Goal: Task Accomplishment & Management: Use online tool/utility

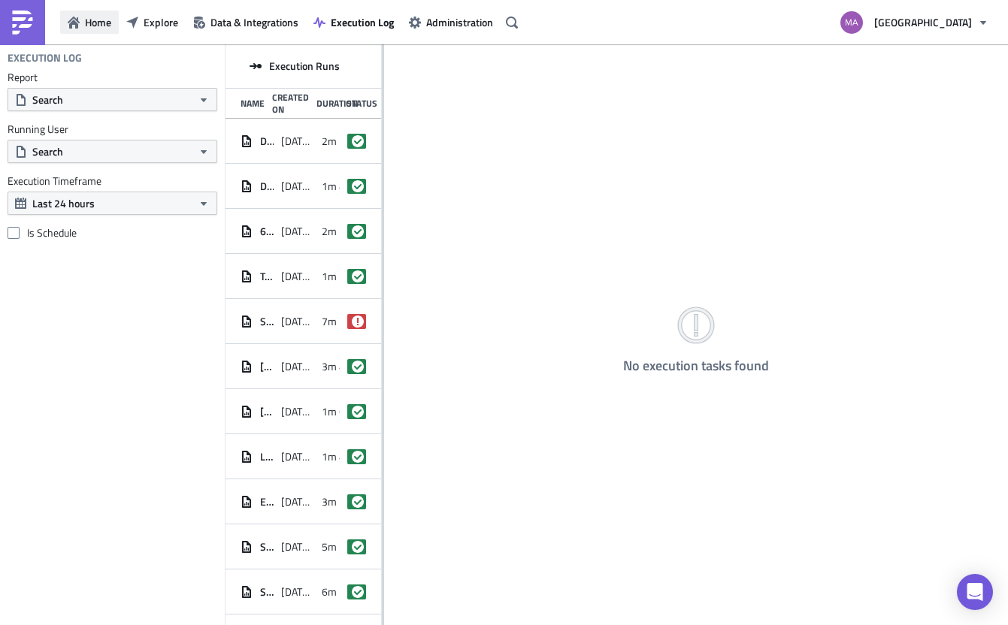
click at [90, 26] on span "Home" at bounding box center [98, 22] width 26 height 16
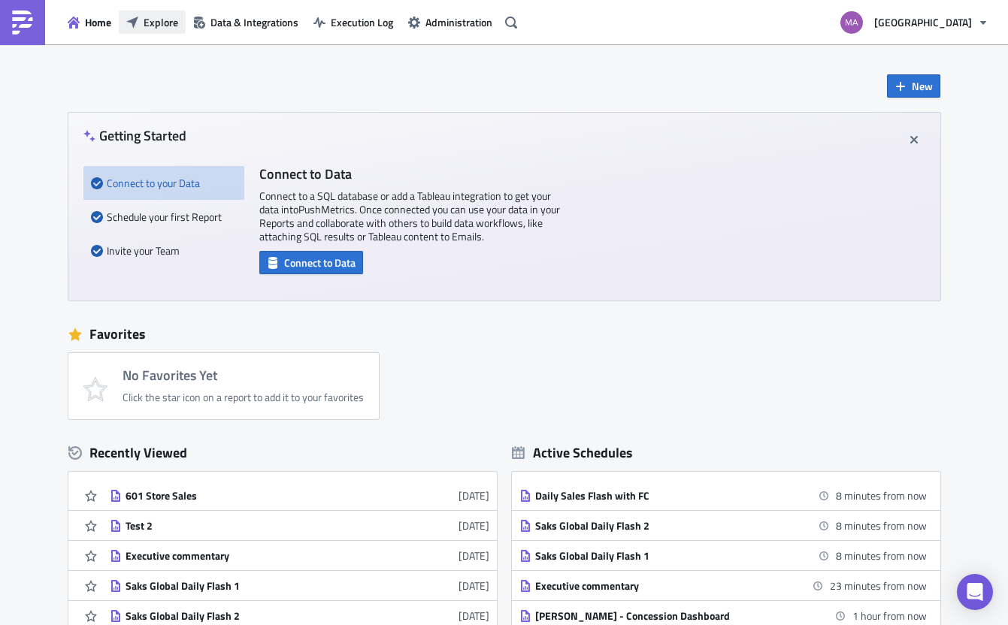
click at [150, 23] on span "Explore" at bounding box center [161, 22] width 35 height 16
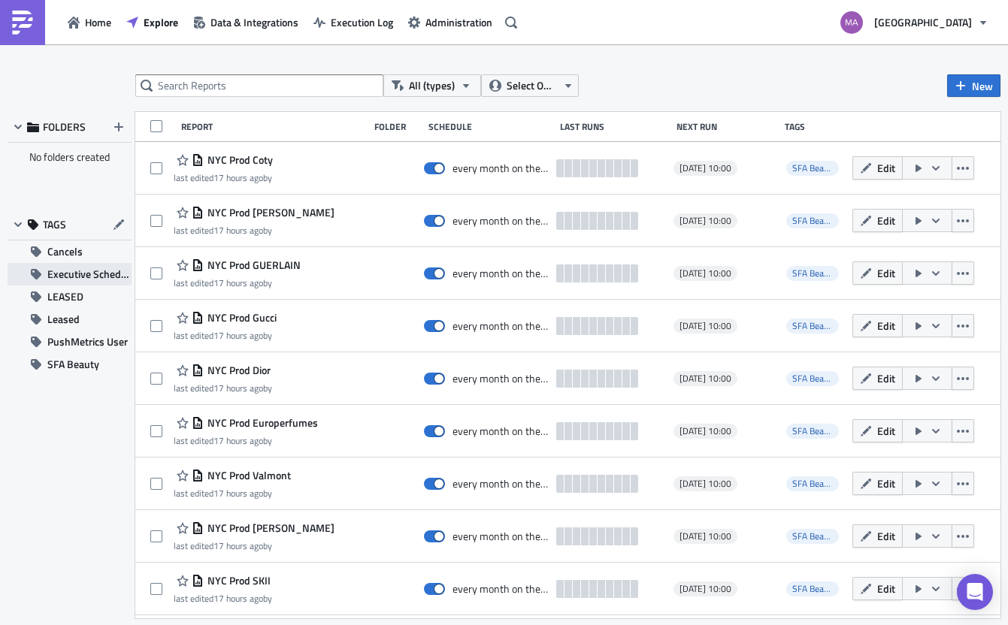
click at [80, 271] on span "Executive Schedule" at bounding box center [89, 274] width 84 height 23
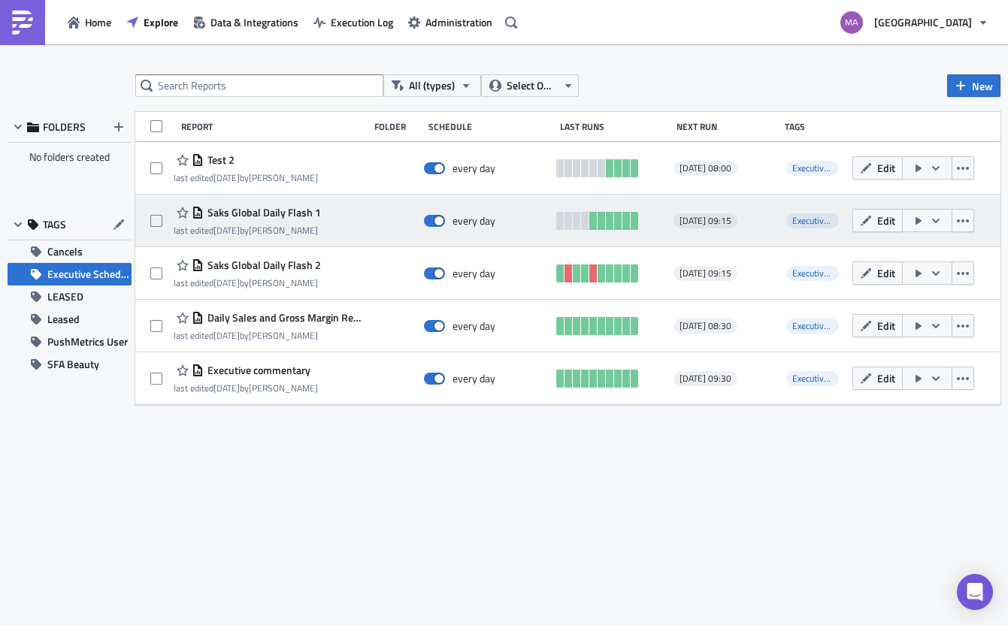
click at [235, 210] on span "Saks Global Daily Flash 1" at bounding box center [262, 213] width 117 height 14
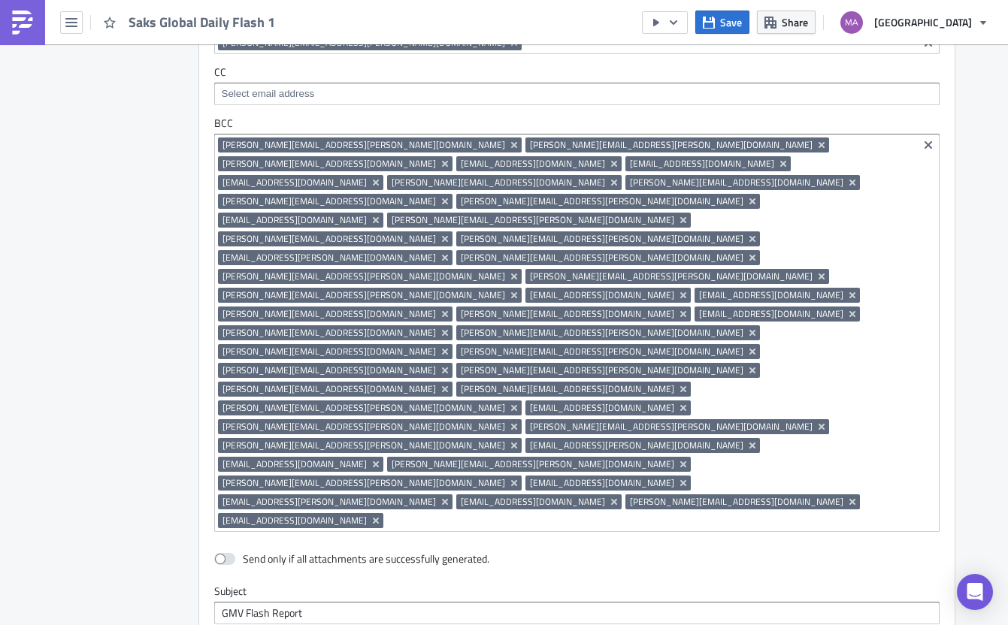
scroll to position [950, 0]
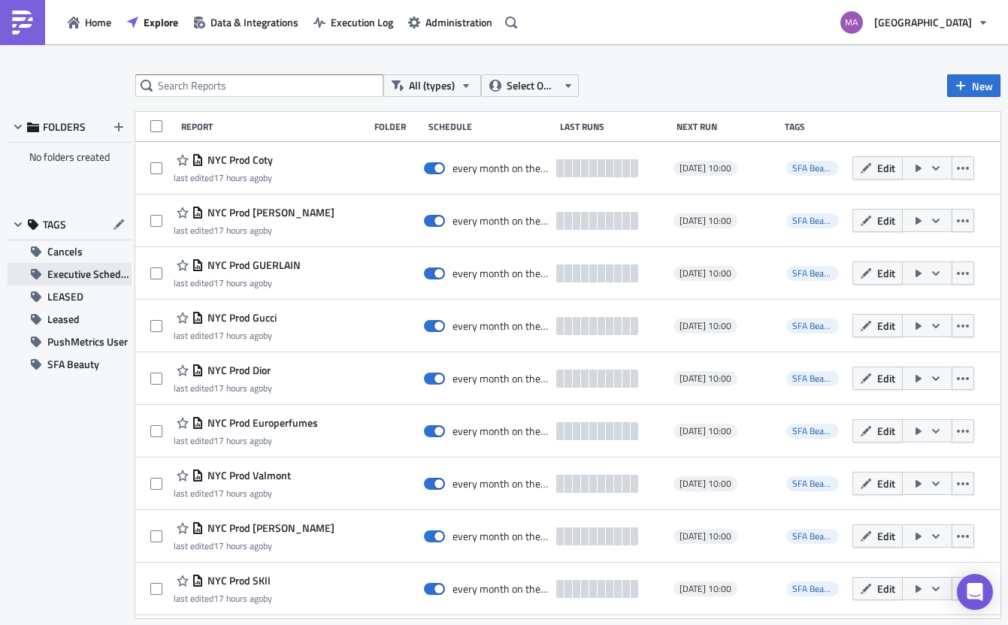
click at [75, 276] on span "Executive Schedule" at bounding box center [89, 274] width 84 height 23
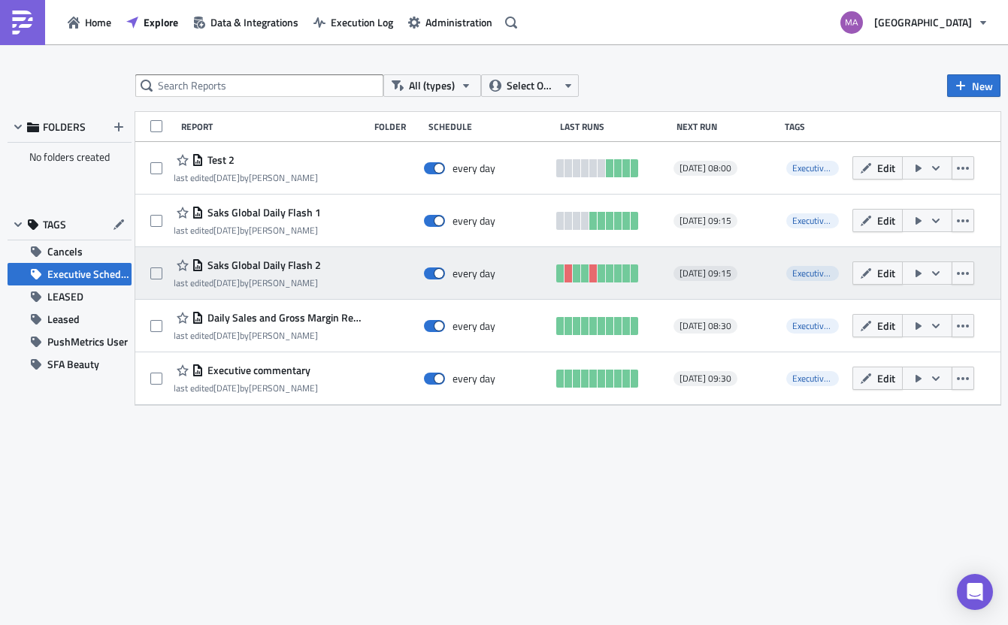
click at [263, 259] on span "Saks Global Daily Flash 2" at bounding box center [262, 266] width 117 height 14
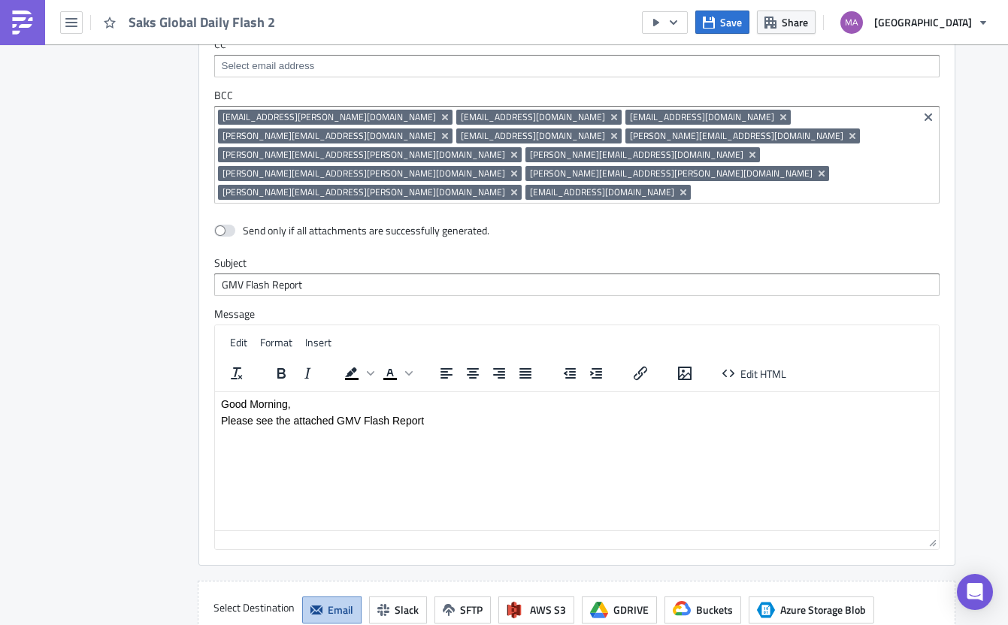
scroll to position [1251, 0]
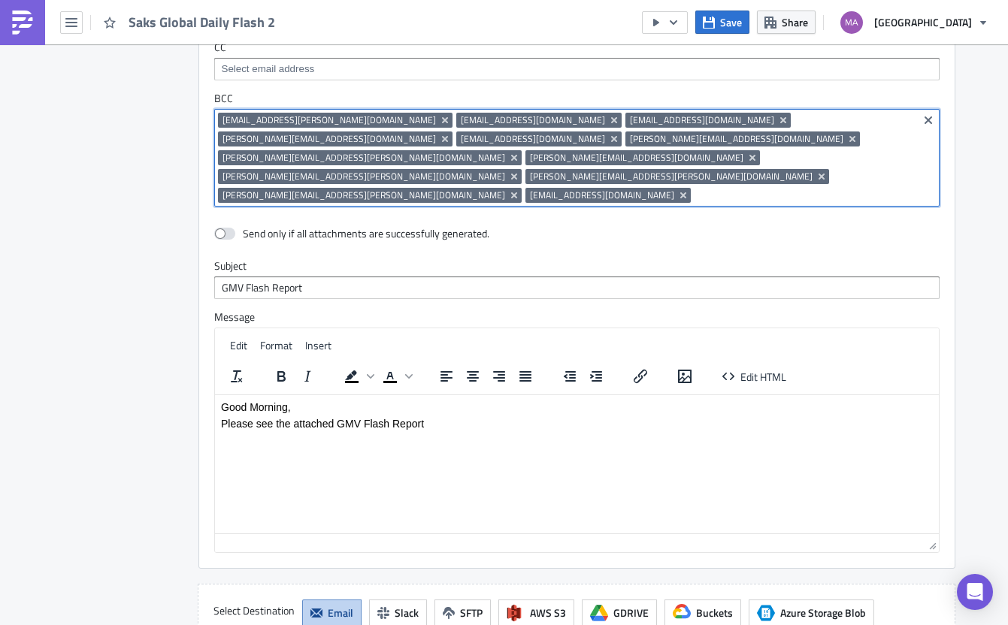
click at [694, 188] on input at bounding box center [803, 195] width 219 height 15
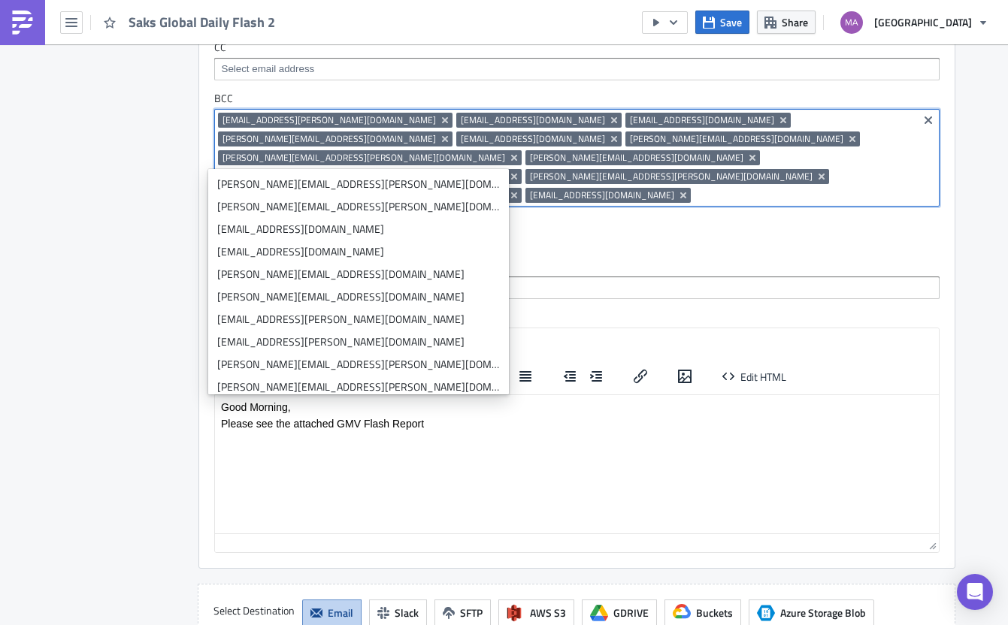
paste input "[EMAIL_ADDRESS][DOMAIN_NAME]"
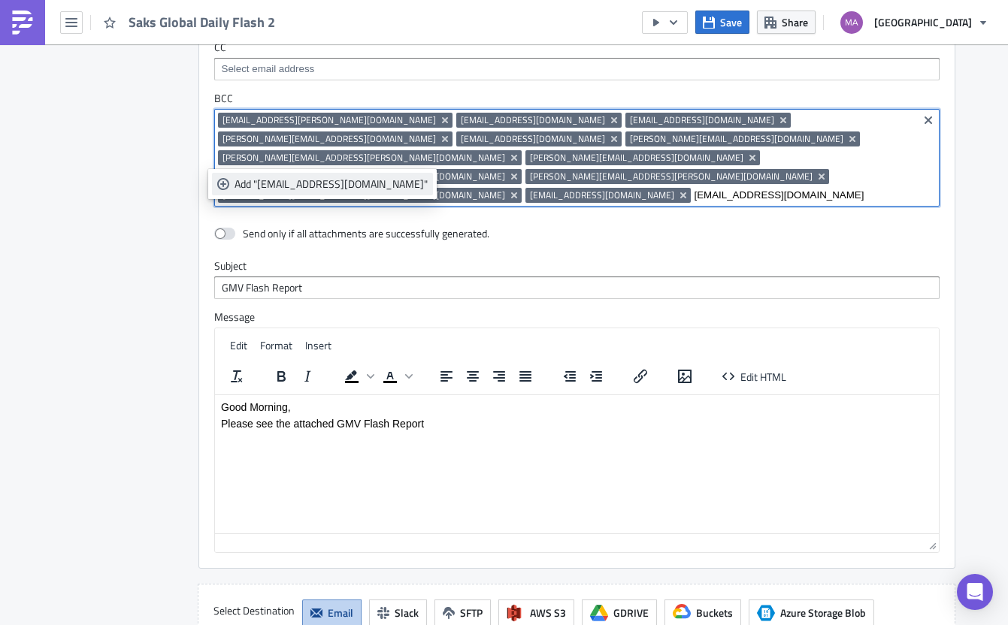
type input "[EMAIL_ADDRESS][DOMAIN_NAME]"
click at [340, 184] on div "Add "[EMAIL_ADDRESS][DOMAIN_NAME]"" at bounding box center [331, 184] width 193 height 15
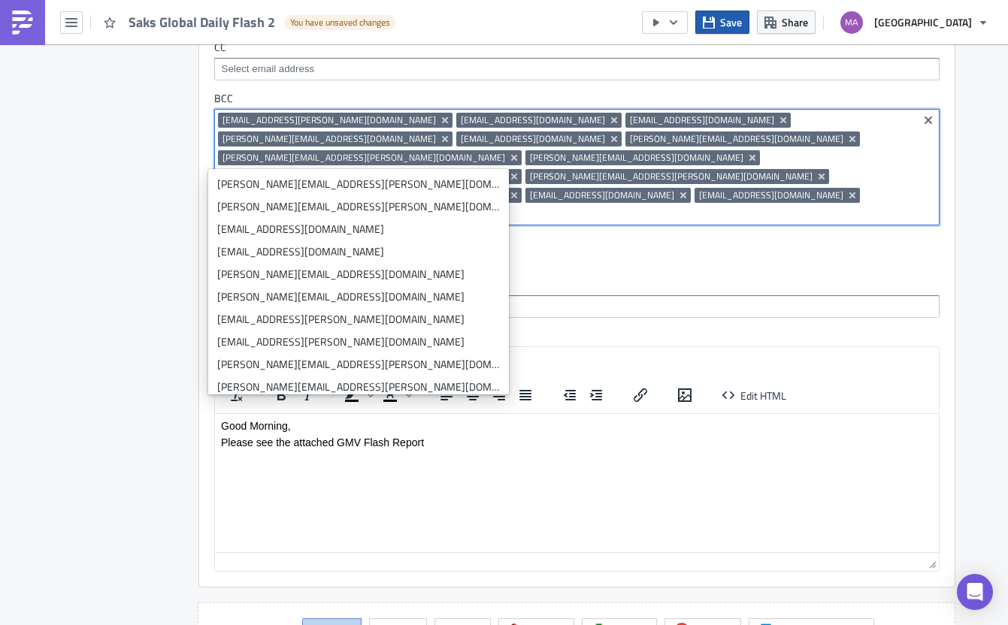
click at [744, 32] on button "Save" at bounding box center [722, 22] width 54 height 23
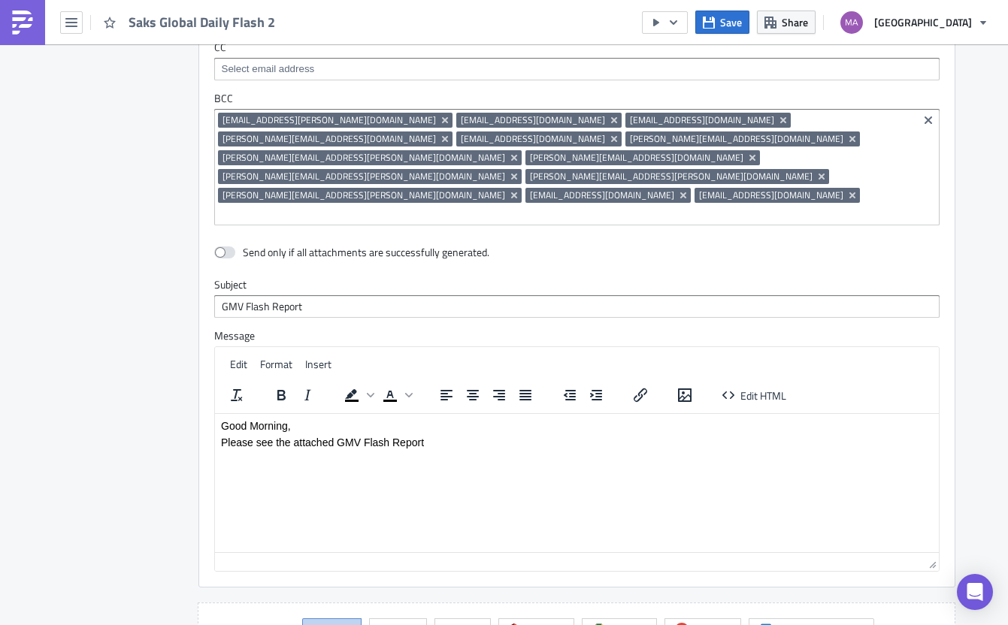
click at [28, 27] on img at bounding box center [23, 23] width 24 height 24
